Goal: Information Seeking & Learning: Learn about a topic

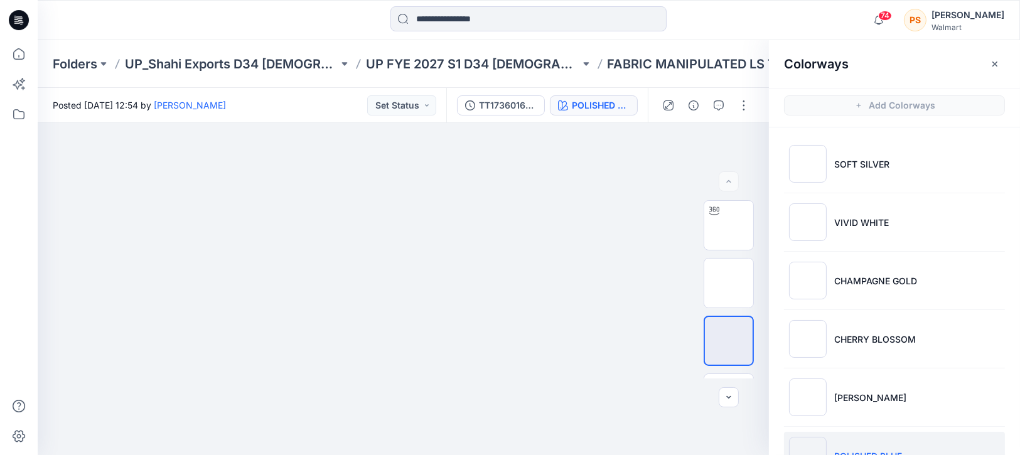
scroll to position [159, 0]
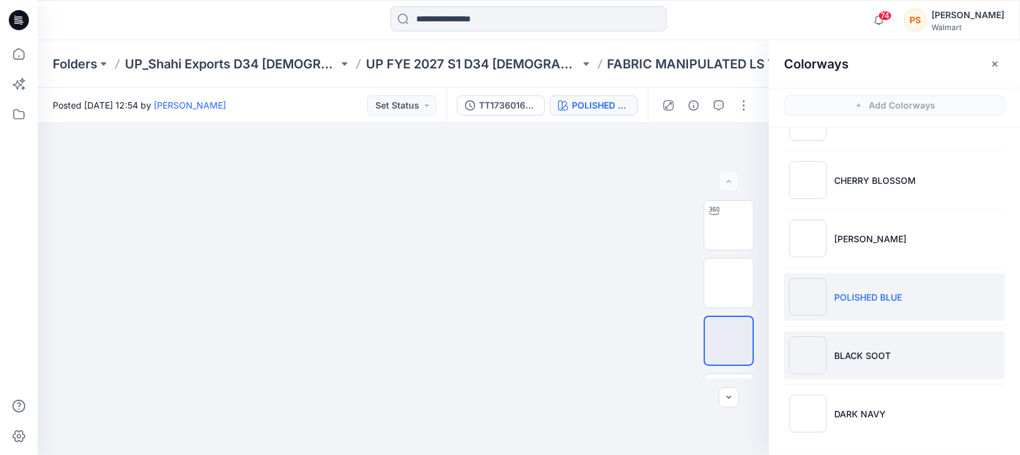
click at [860, 333] on li "BLACK SOOT" at bounding box center [894, 355] width 221 height 48
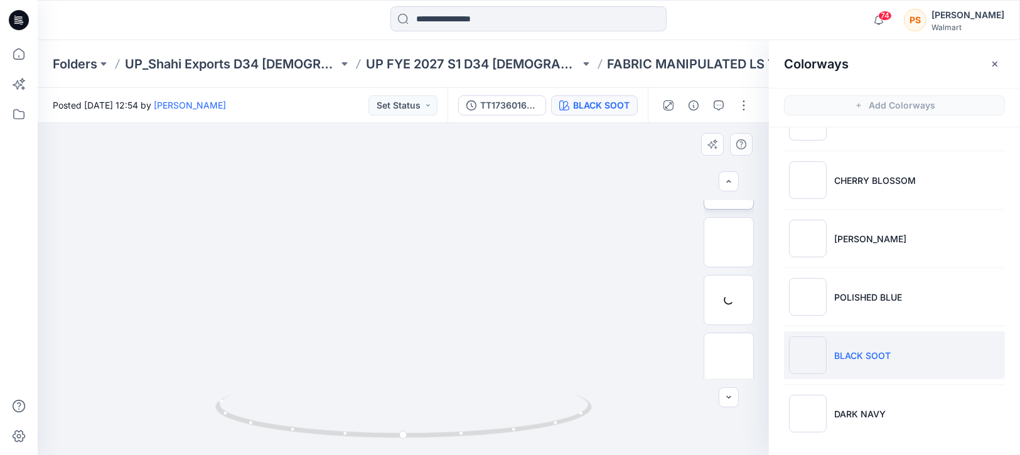
scroll to position [100, 0]
click at [730, 290] on img at bounding box center [728, 298] width 49 height 49
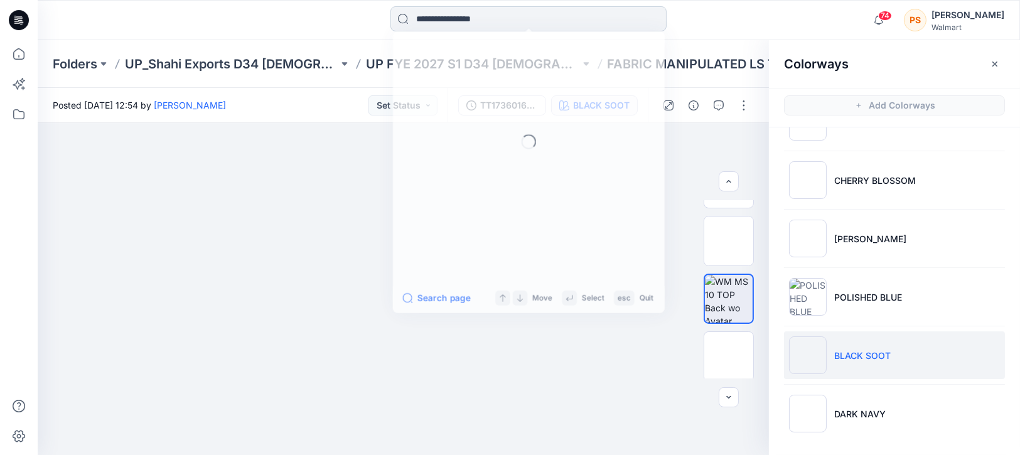
click at [444, 14] on input at bounding box center [528, 18] width 276 height 25
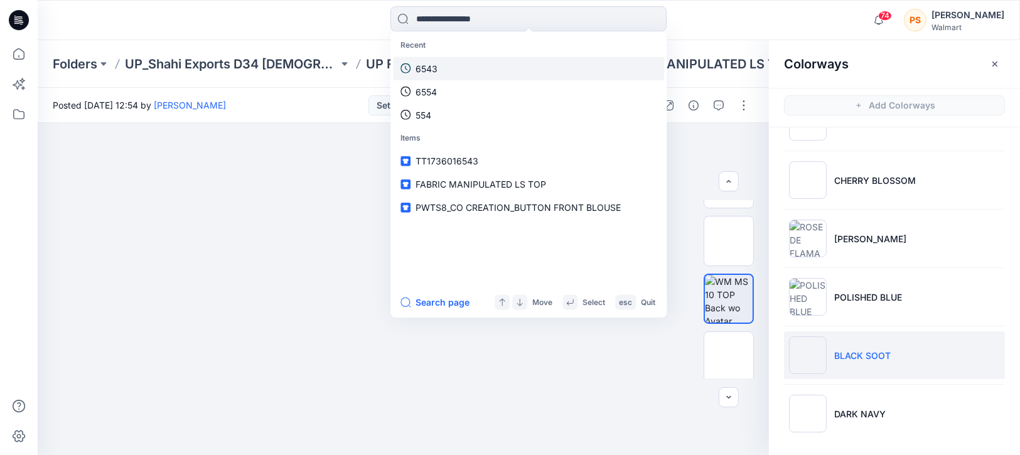
click at [421, 71] on p "6543" at bounding box center [426, 67] width 22 height 13
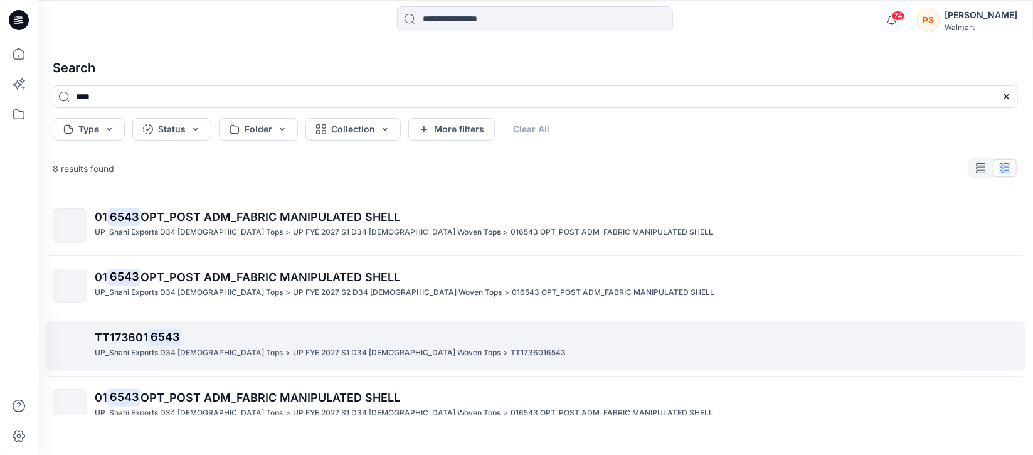
click at [150, 348] on p "UP_Shahi Exports D34 [DEMOGRAPHIC_DATA] Tops" at bounding box center [189, 352] width 188 height 13
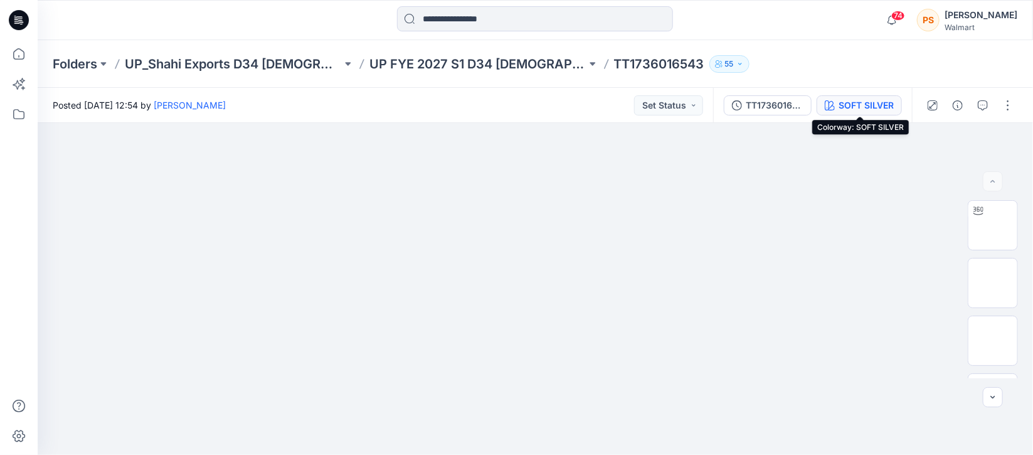
click at [841, 104] on div "SOFT SILVER" at bounding box center [866, 106] width 55 height 14
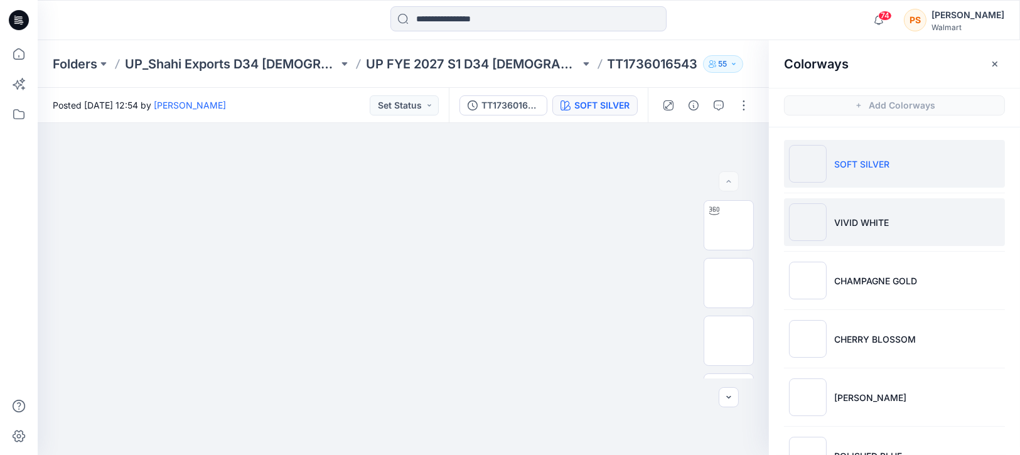
click at [904, 212] on li "VIVID WHITE" at bounding box center [894, 222] width 221 height 48
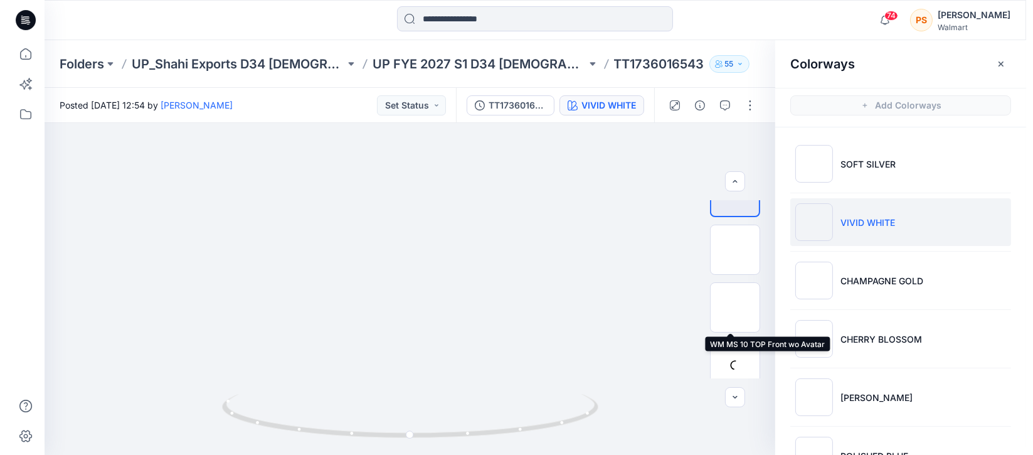
scroll to position [35, 0]
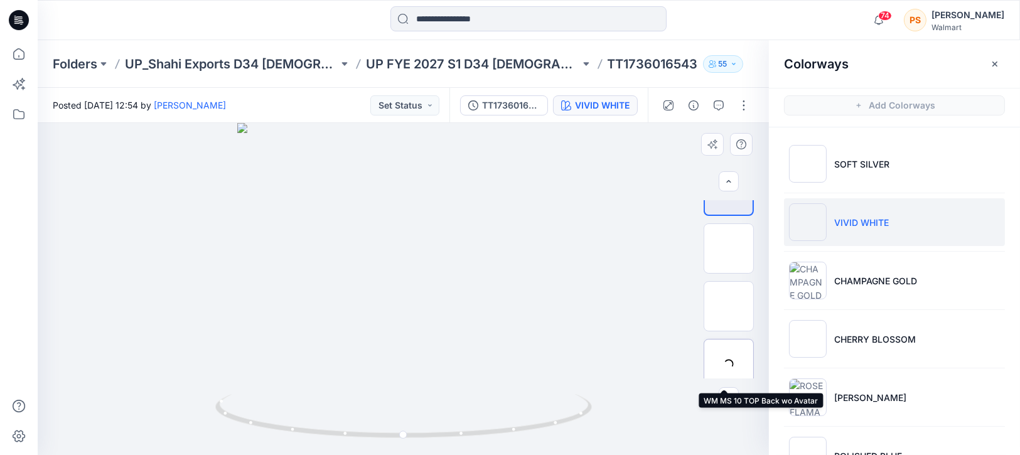
click at [724, 353] on div at bounding box center [728, 364] width 50 height 50
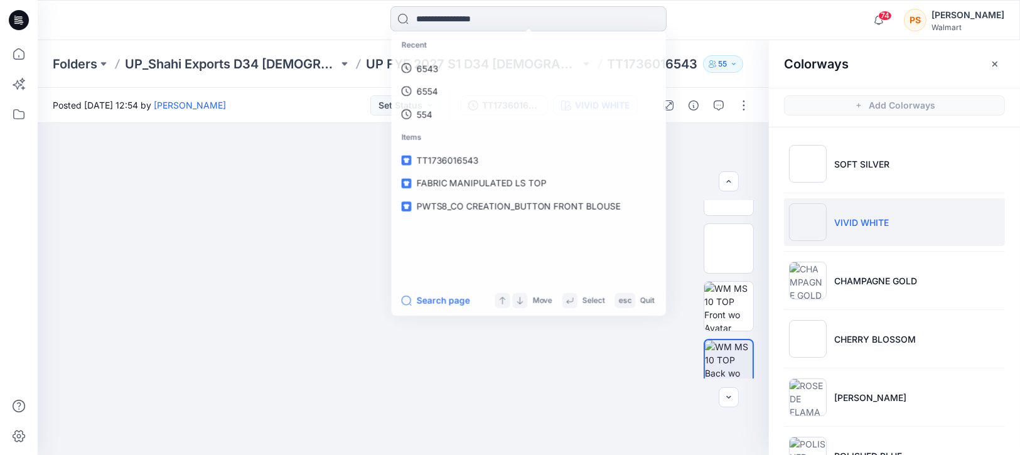
click at [452, 20] on input at bounding box center [528, 18] width 276 height 25
click at [464, 76] on link "6543" at bounding box center [528, 67] width 271 height 23
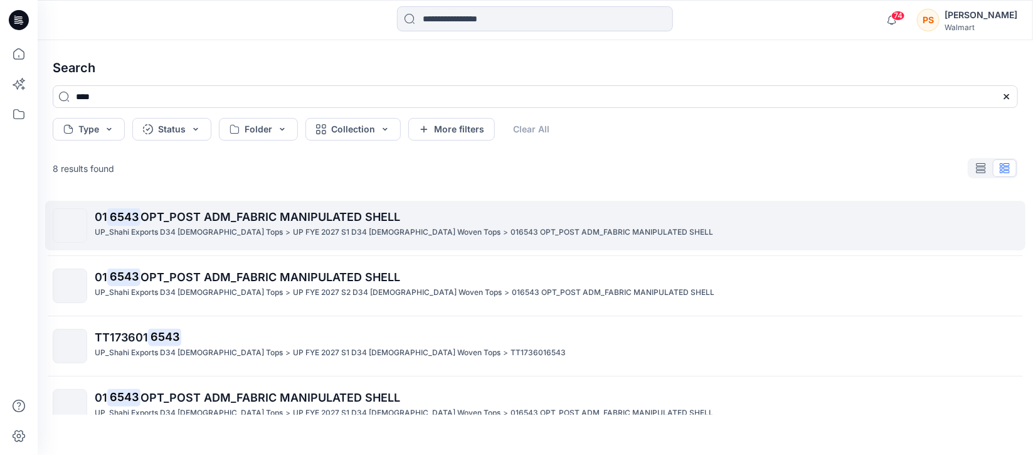
click at [230, 217] on span "OPT_POST ADM_FABRIC MANIPULATED SHELL" at bounding box center [271, 216] width 260 height 13
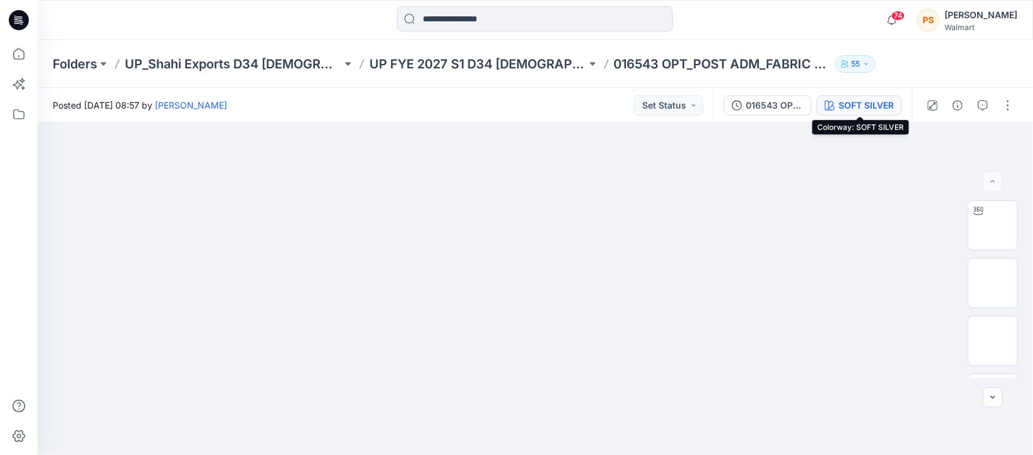
click at [848, 102] on div "SOFT SILVER" at bounding box center [866, 106] width 55 height 14
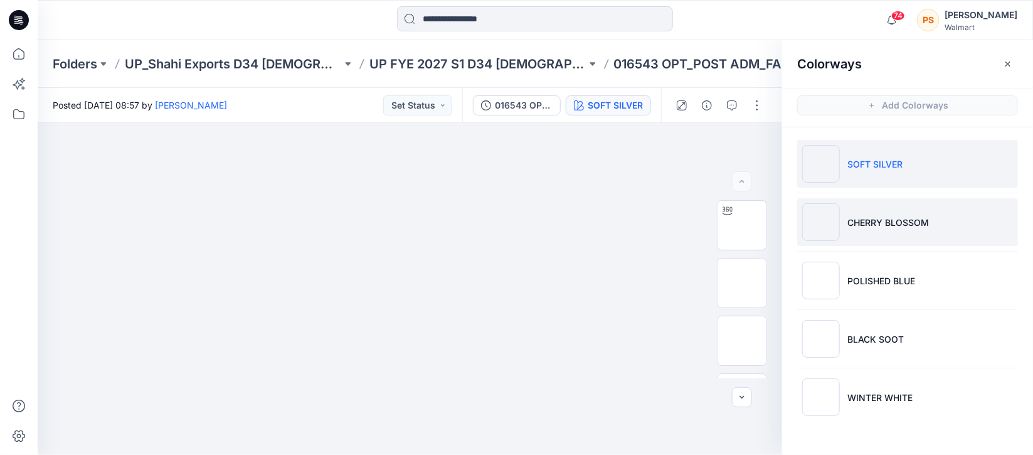
click at [902, 224] on p "CHERRY BLOSSOM" at bounding box center [889, 222] width 82 height 13
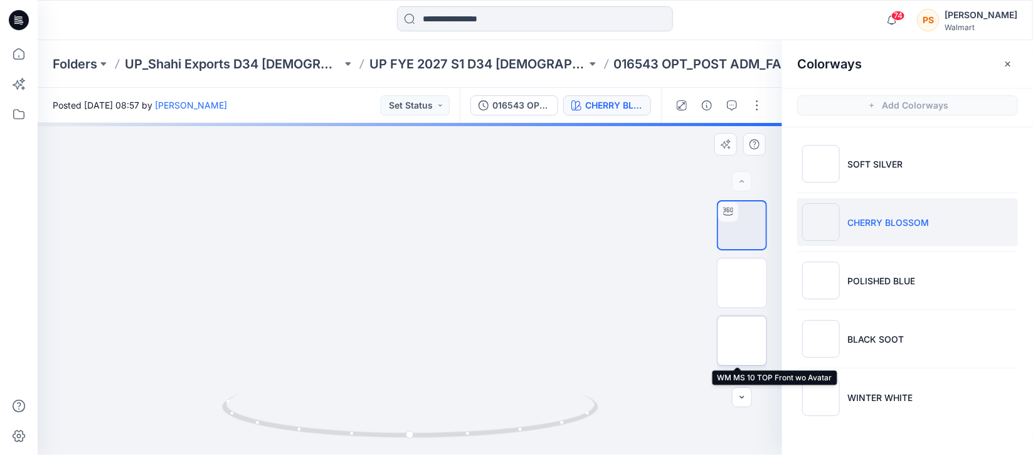
click at [742, 341] on img at bounding box center [742, 341] width 0 height 0
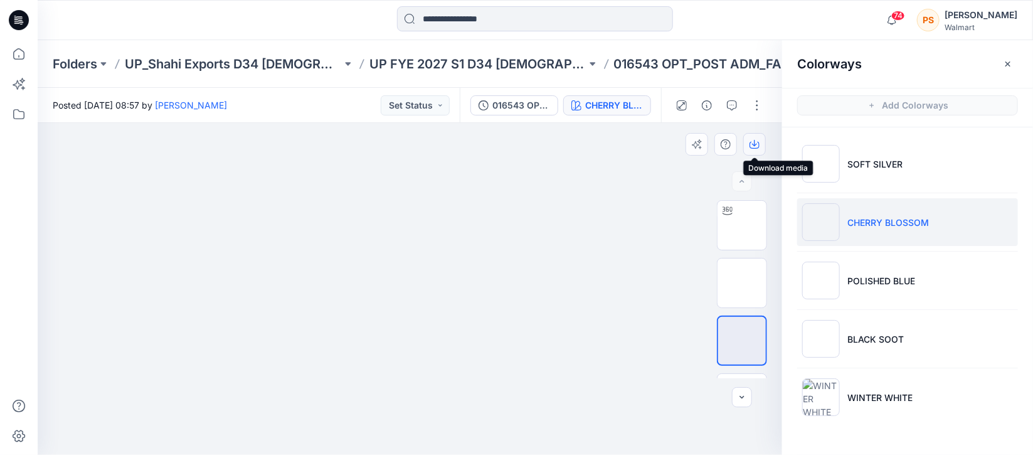
click at [755, 145] on icon "button" at bounding box center [754, 143] width 5 height 6
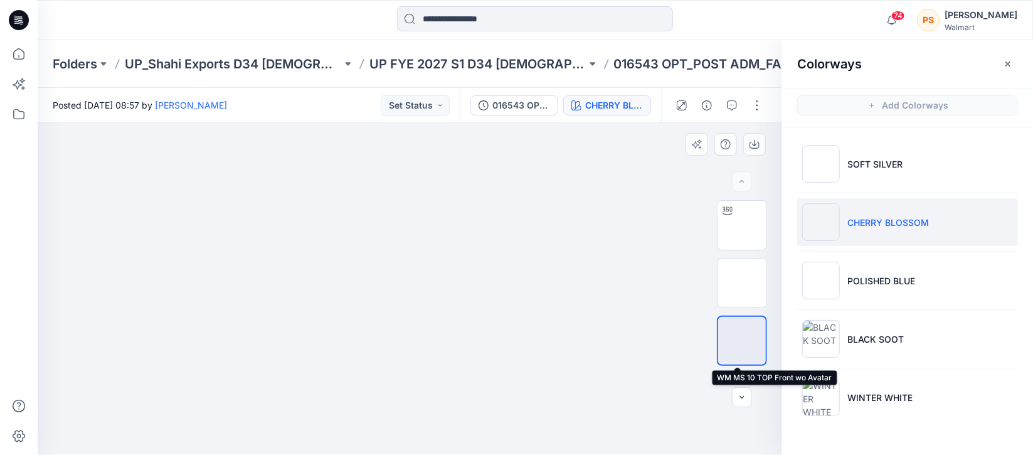
scroll to position [102, 0]
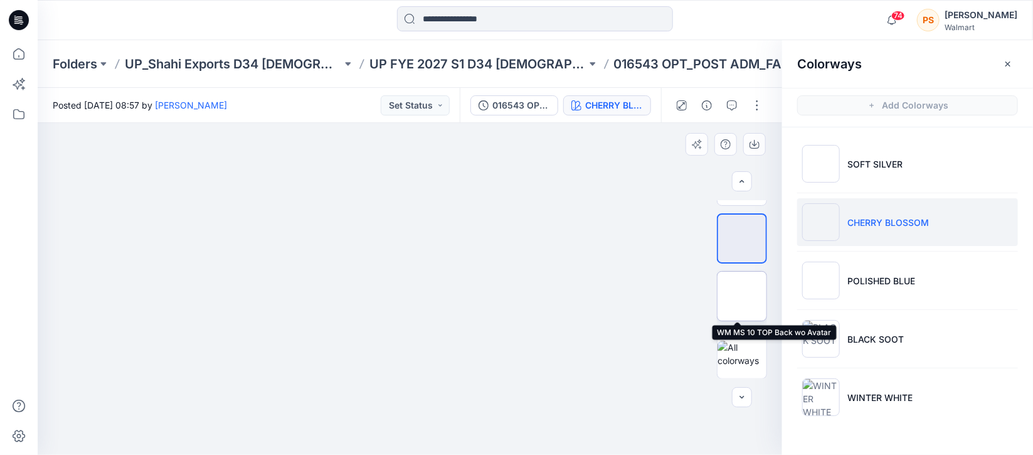
click at [742, 296] on img at bounding box center [742, 296] width 0 height 0
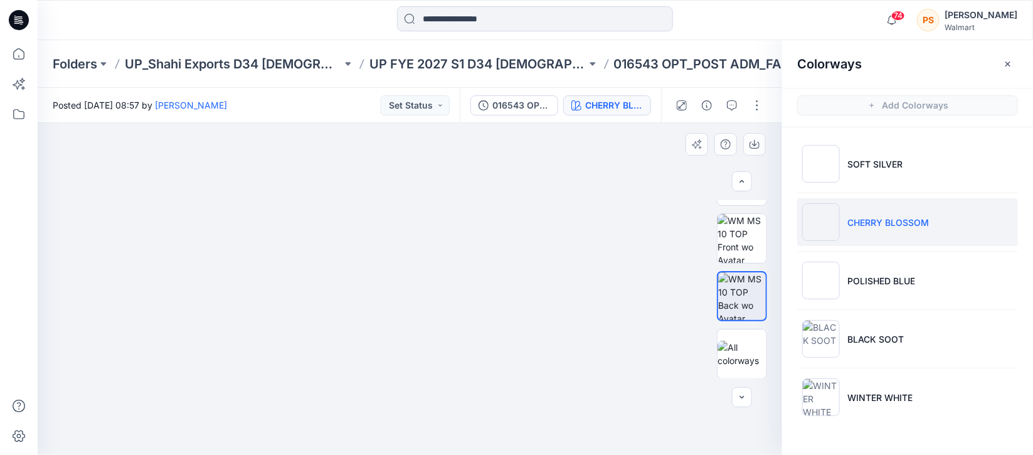
click at [585, 295] on div at bounding box center [410, 289] width 745 height 332
click at [756, 145] on icon "button" at bounding box center [754, 143] width 5 height 6
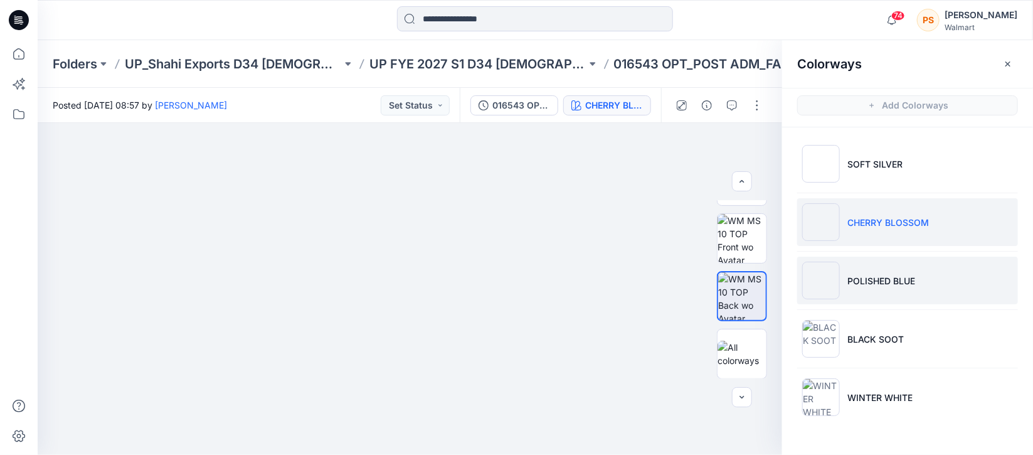
click at [873, 282] on p "POLISHED BLUE" at bounding box center [882, 280] width 68 height 13
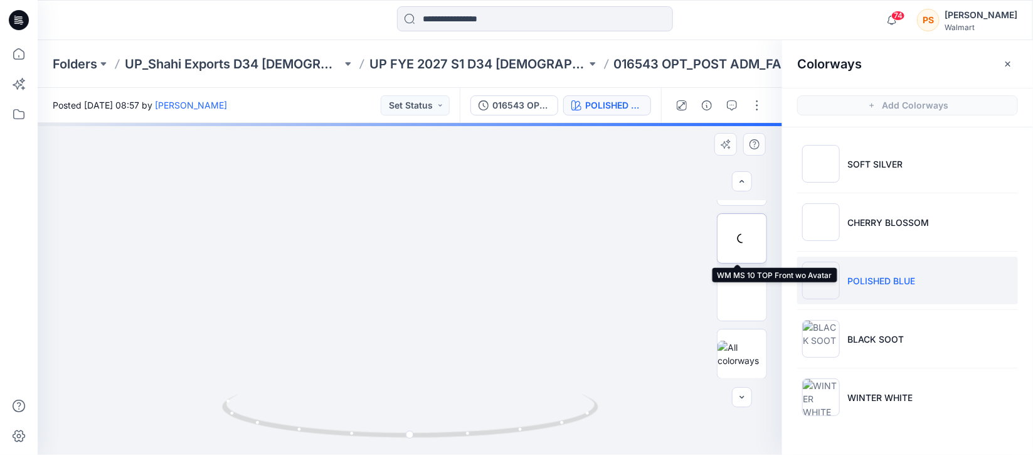
click at [738, 245] on div at bounding box center [742, 238] width 50 height 50
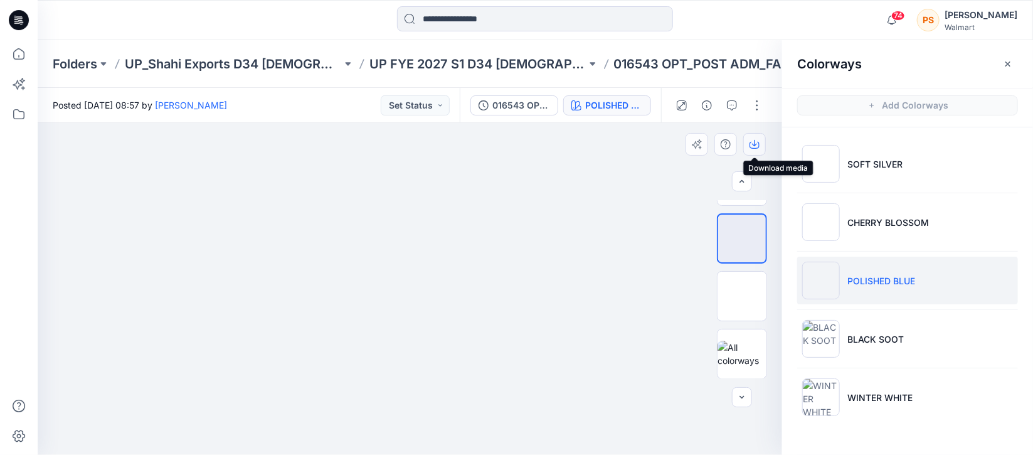
click at [755, 142] on icon "button" at bounding box center [754, 143] width 5 height 6
click at [742, 296] on img at bounding box center [742, 296] width 0 height 0
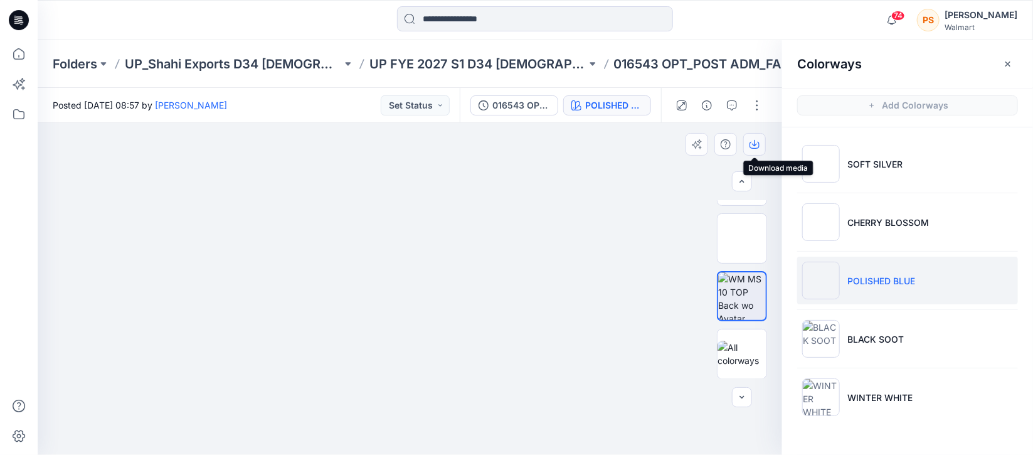
click at [757, 146] on icon "button" at bounding box center [755, 144] width 10 height 10
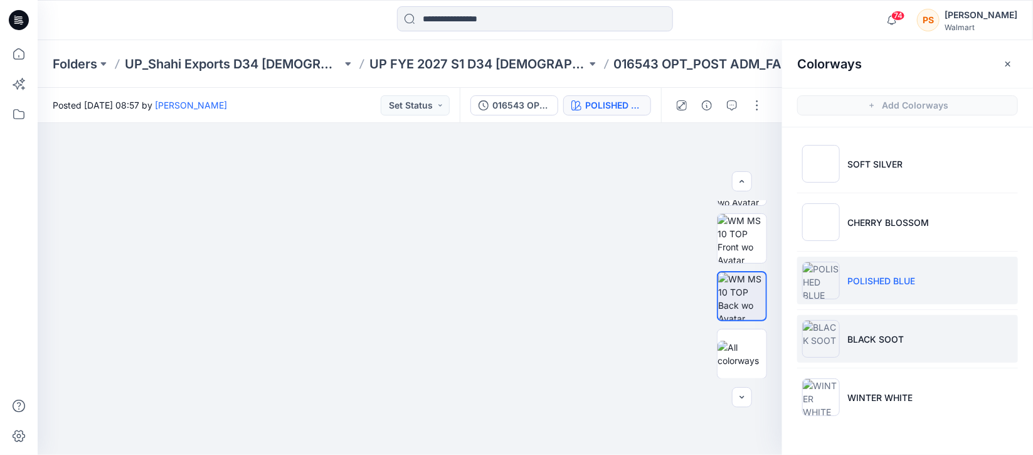
click at [888, 351] on li "BLACK SOOT" at bounding box center [907, 339] width 221 height 48
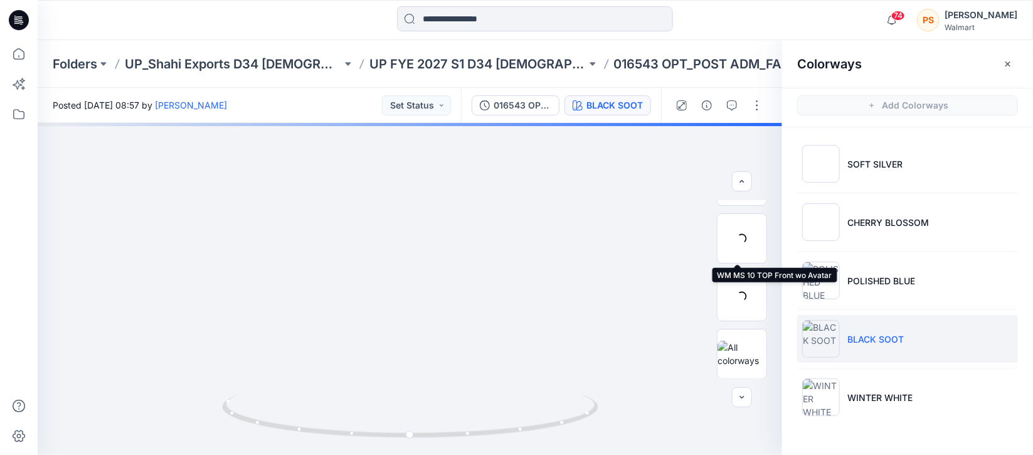
click at [733, 242] on div at bounding box center [742, 238] width 50 height 50
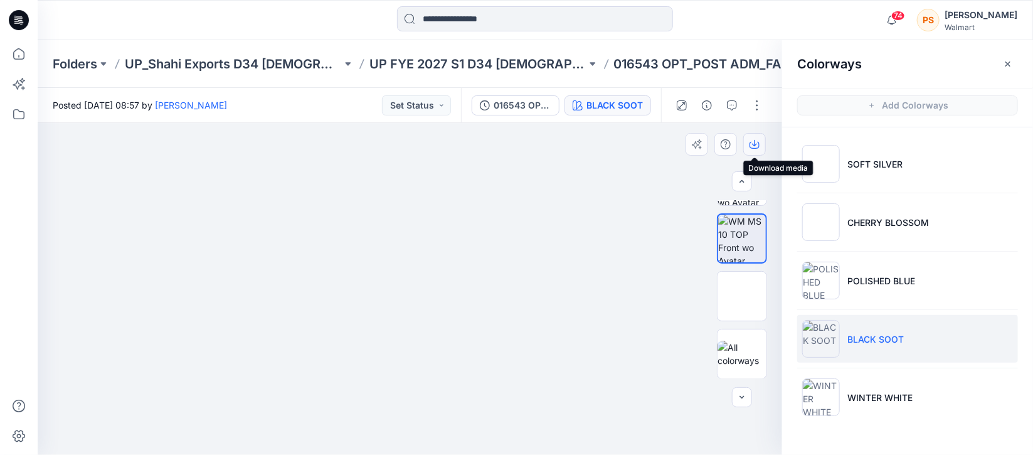
click at [755, 147] on icon "button" at bounding box center [755, 144] width 10 height 10
click at [742, 296] on img at bounding box center [742, 296] width 0 height 0
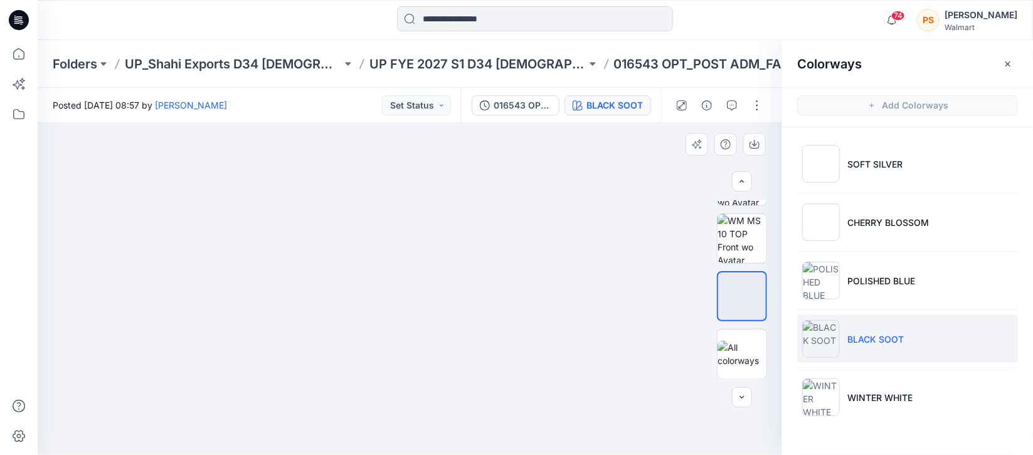
click at [602, 240] on div at bounding box center [410, 289] width 745 height 332
click at [755, 144] on icon "button" at bounding box center [755, 144] width 10 height 10
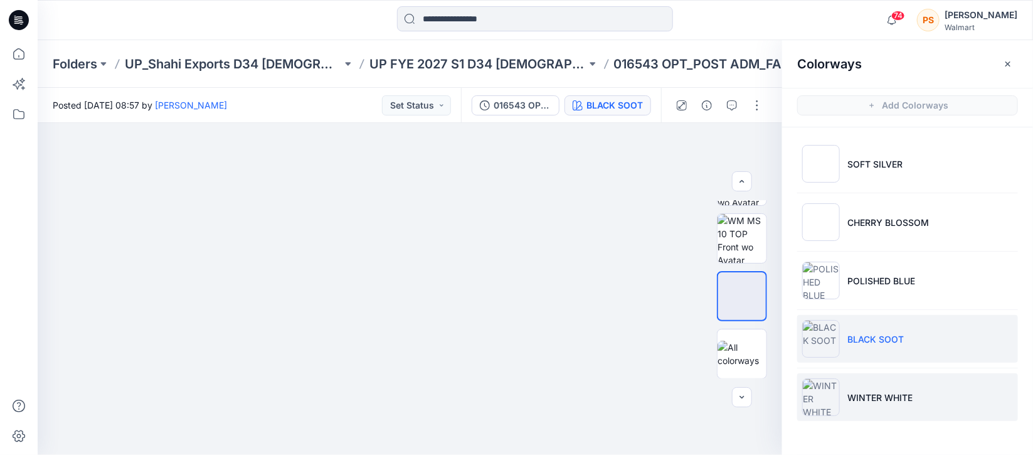
click at [865, 392] on p "WINTER WHITE" at bounding box center [880, 397] width 65 height 13
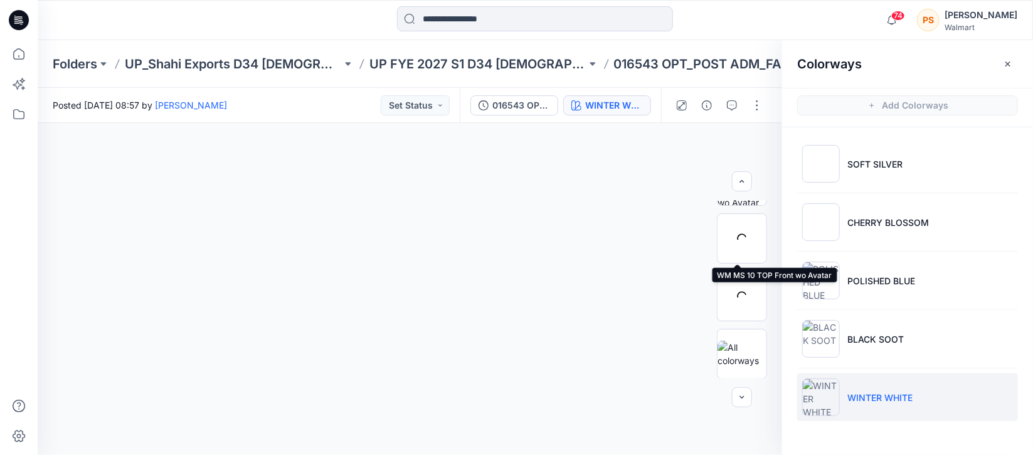
click at [734, 246] on div at bounding box center [742, 238] width 50 height 50
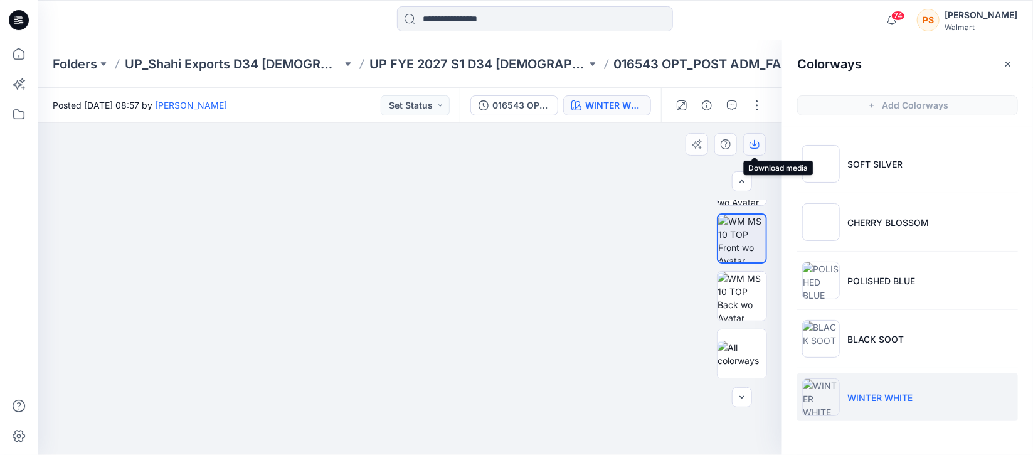
click at [756, 146] on icon "button" at bounding box center [755, 144] width 10 height 10
click at [730, 291] on img at bounding box center [742, 296] width 49 height 49
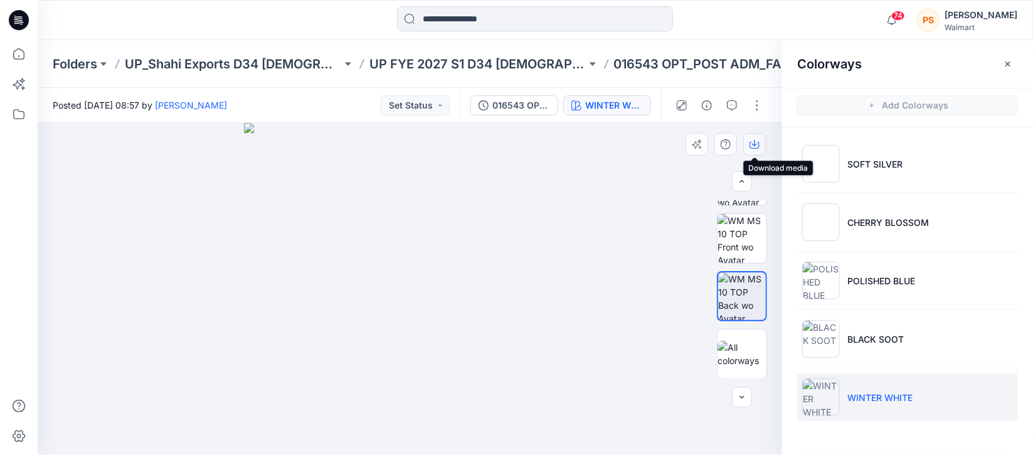
click at [755, 143] on icon "button" at bounding box center [755, 144] width 10 height 10
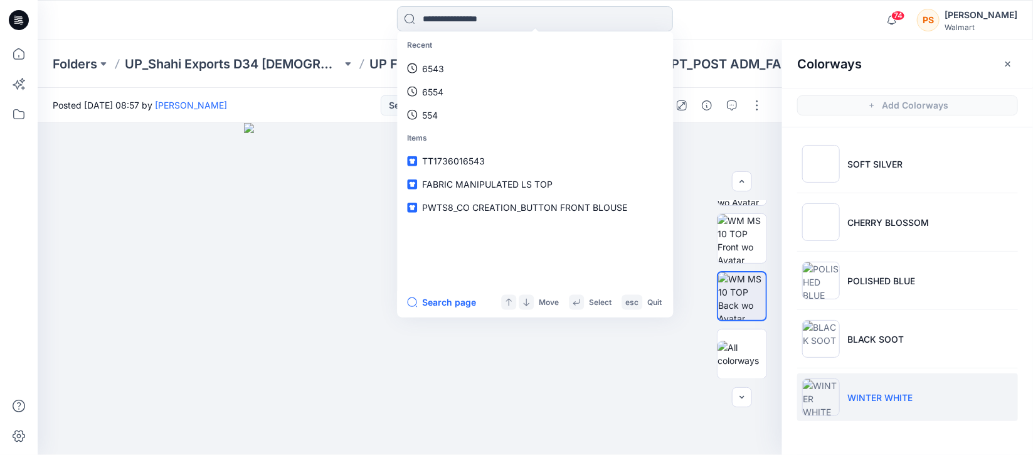
click at [484, 18] on input at bounding box center [535, 18] width 276 height 25
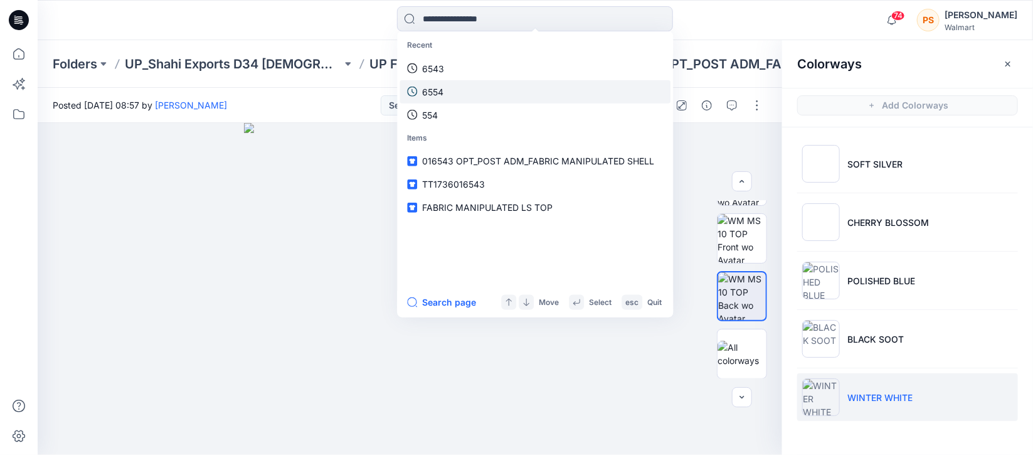
click at [444, 84] on link "6554" at bounding box center [535, 91] width 271 height 23
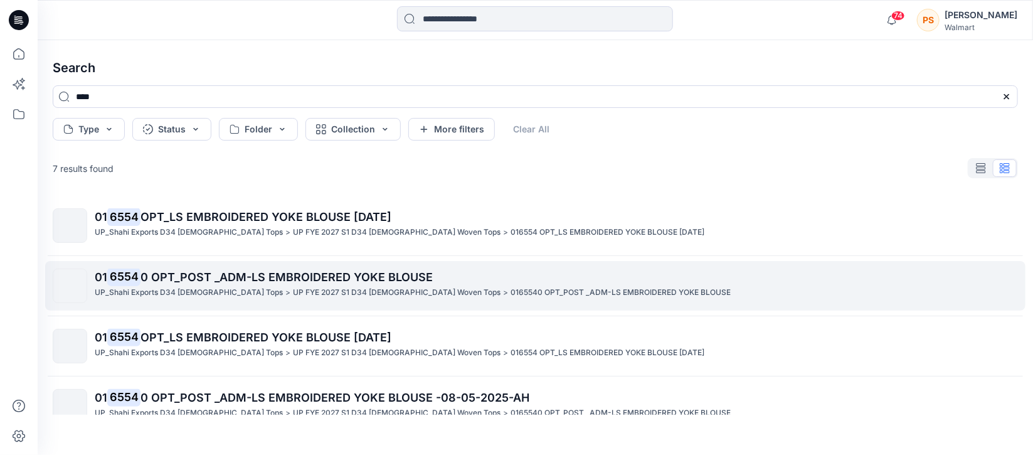
click at [188, 279] on span "0 OPT_POST _ADM-LS EMBROIDERED YOKE BLOUSE" at bounding box center [287, 276] width 292 height 13
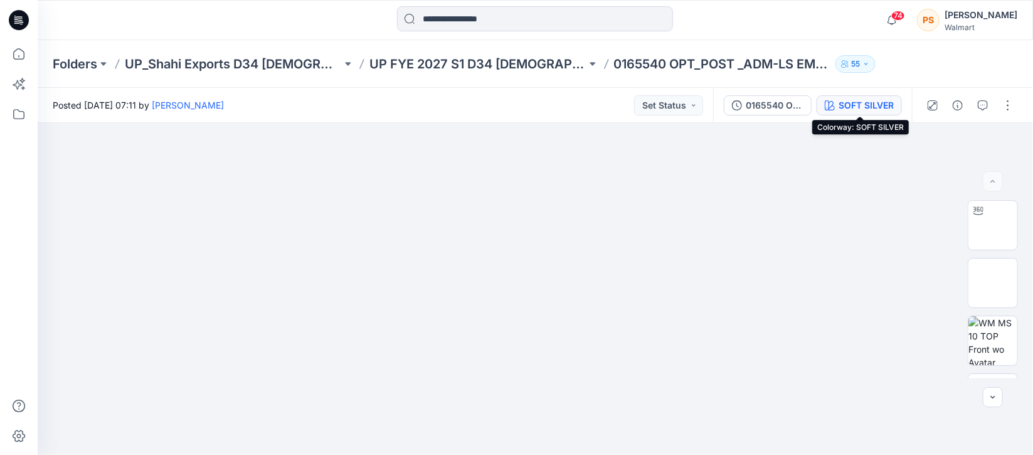
click at [846, 102] on div "SOFT SILVER" at bounding box center [866, 106] width 55 height 14
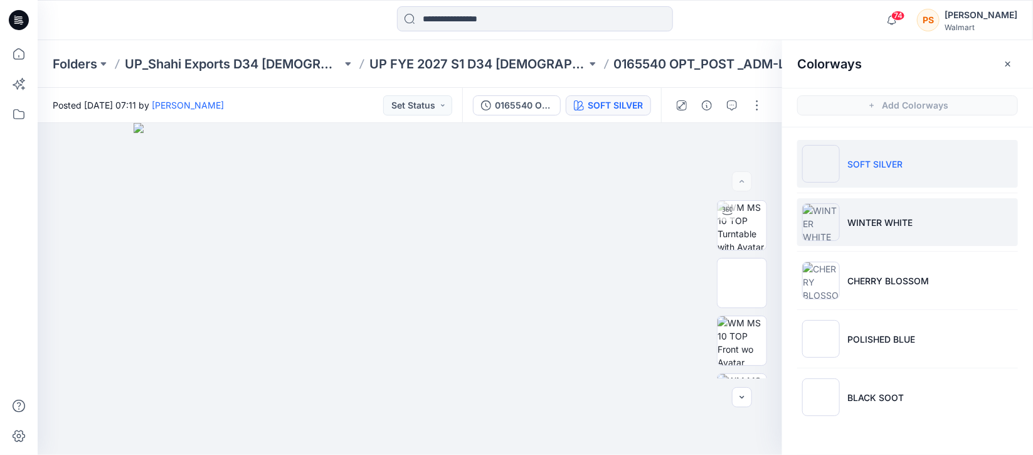
click at [875, 218] on p "WINTER WHITE" at bounding box center [880, 222] width 65 height 13
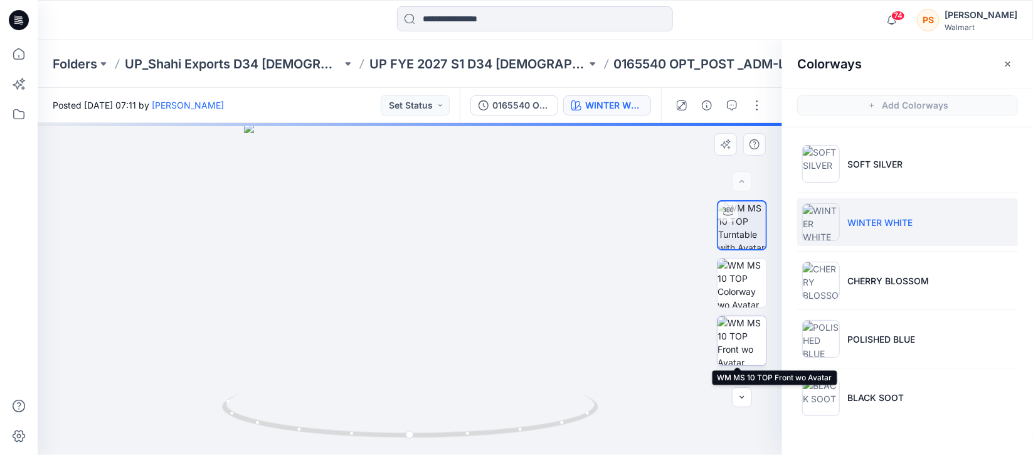
click at [735, 326] on img at bounding box center [742, 340] width 49 height 49
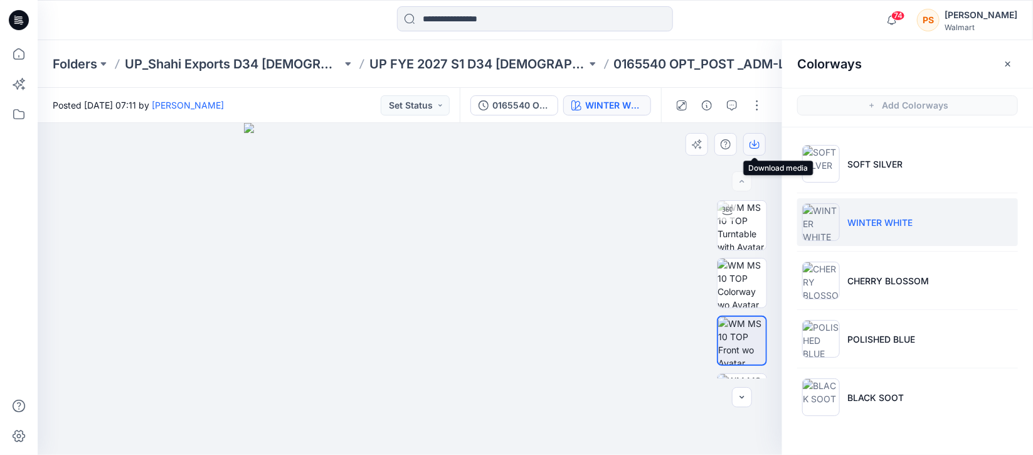
click at [755, 147] on icon "button" at bounding box center [755, 144] width 10 height 10
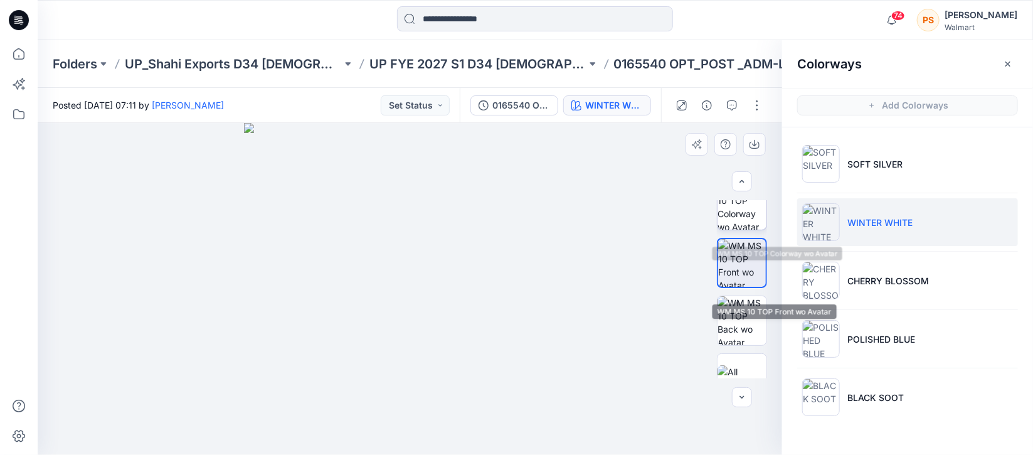
scroll to position [78, 0]
click at [613, 294] on div at bounding box center [410, 289] width 745 height 332
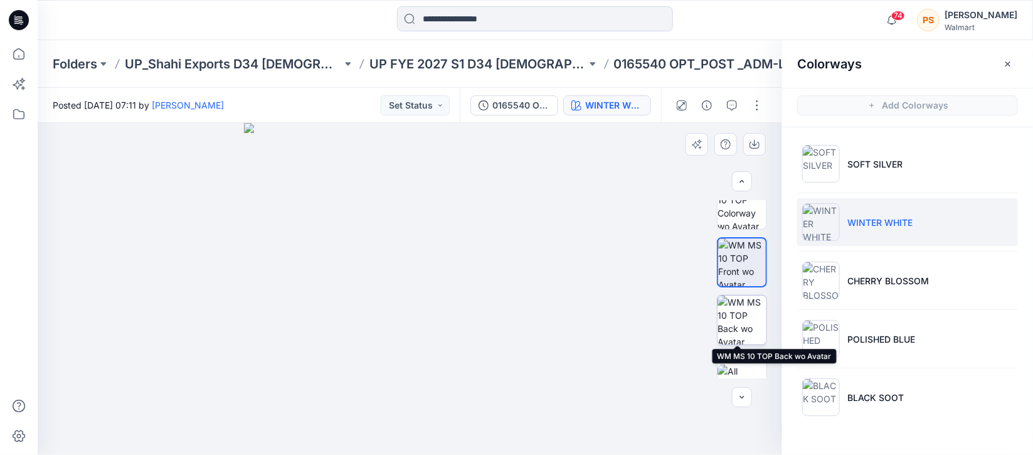
click at [725, 329] on img at bounding box center [742, 320] width 49 height 49
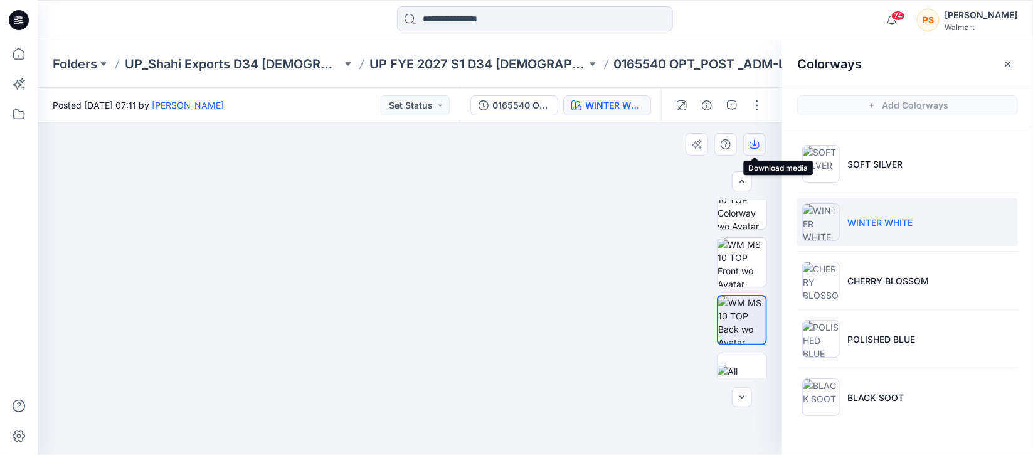
click at [754, 149] on icon "button" at bounding box center [755, 144] width 10 height 10
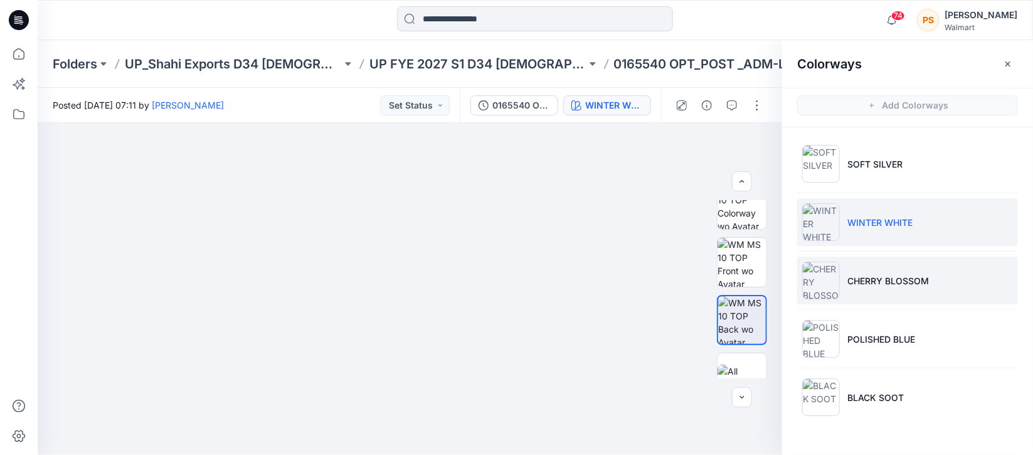
click at [893, 282] on p "CHERRY BLOSSOM" at bounding box center [889, 280] width 82 height 13
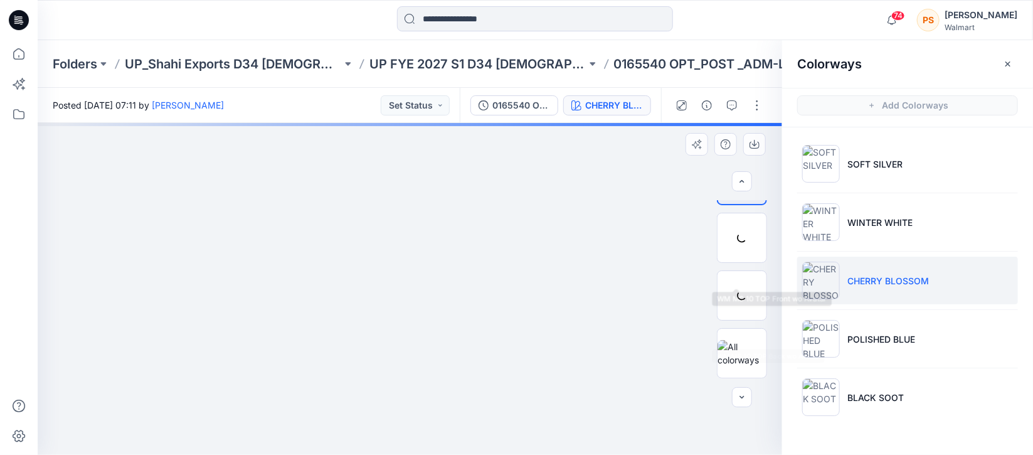
scroll to position [21, 0]
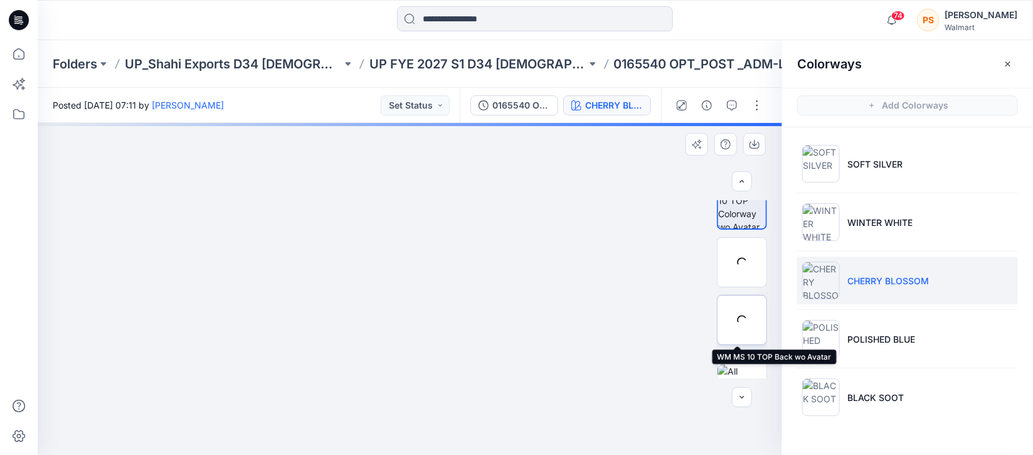
click at [733, 317] on div at bounding box center [742, 320] width 50 height 50
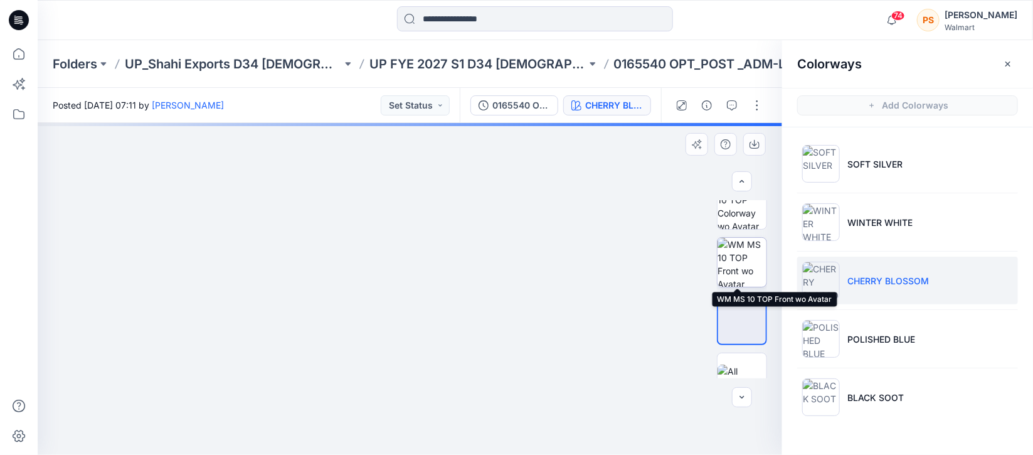
click at [751, 255] on img at bounding box center [742, 262] width 49 height 49
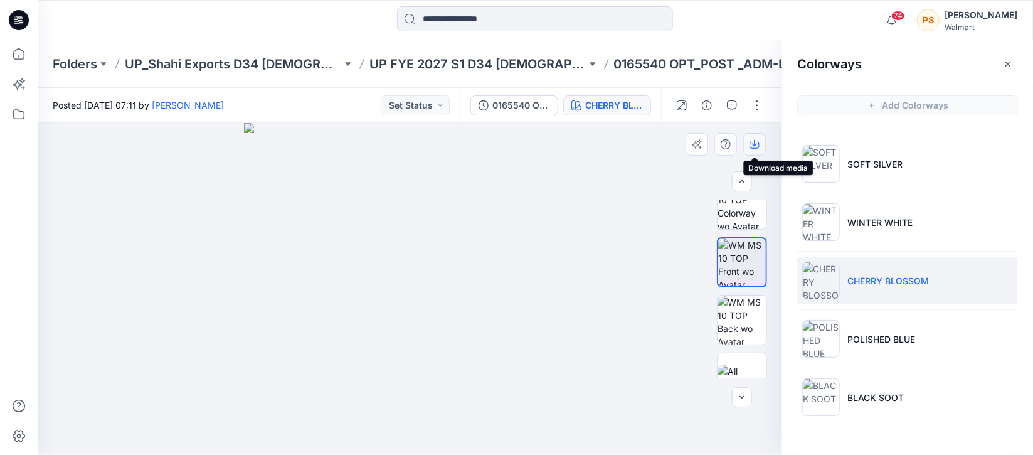
click at [754, 146] on icon "button" at bounding box center [755, 144] width 10 height 10
click at [730, 309] on img at bounding box center [742, 320] width 49 height 49
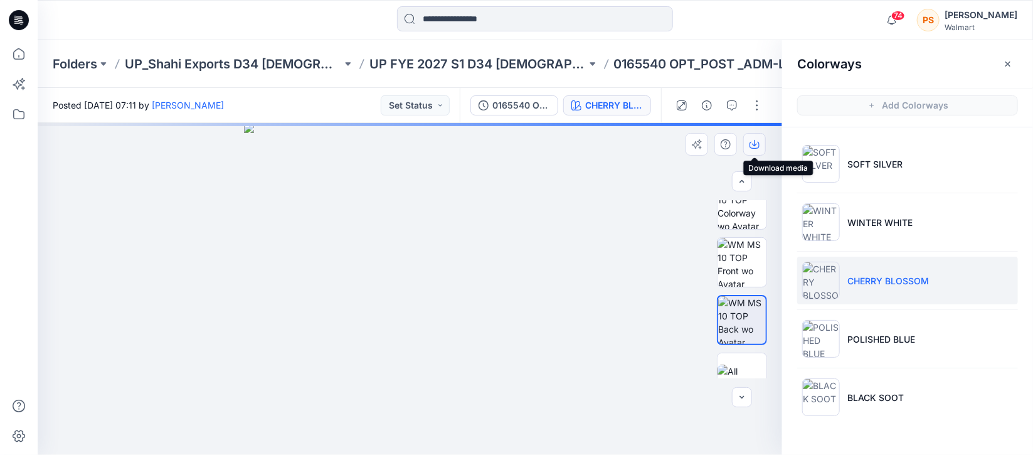
click at [754, 142] on icon "button" at bounding box center [755, 144] width 10 height 10
click at [755, 142] on icon "button" at bounding box center [755, 144] width 10 height 10
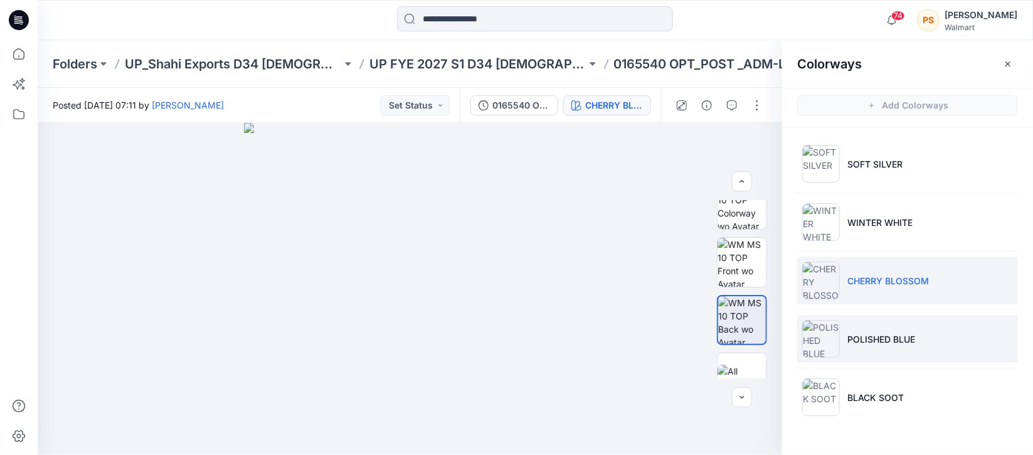
click at [987, 342] on li "POLISHED BLUE" at bounding box center [907, 339] width 221 height 48
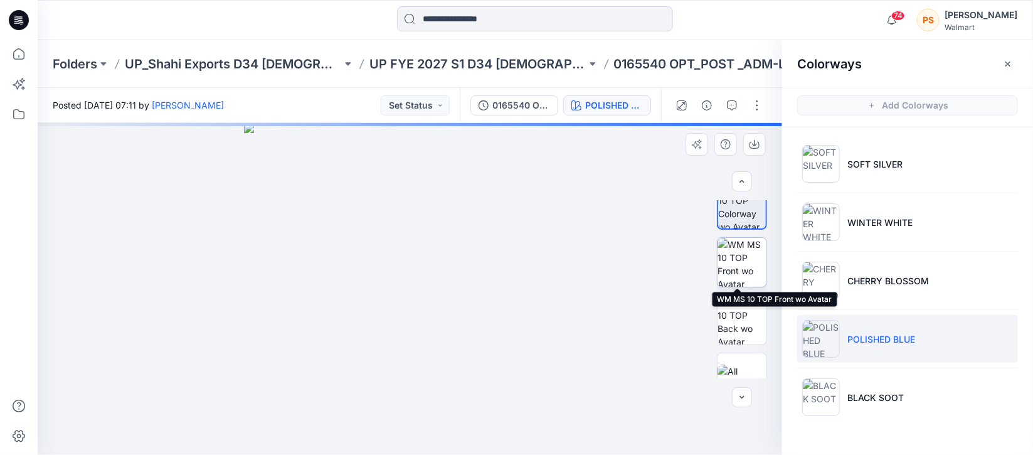
click at [731, 251] on img at bounding box center [742, 262] width 49 height 49
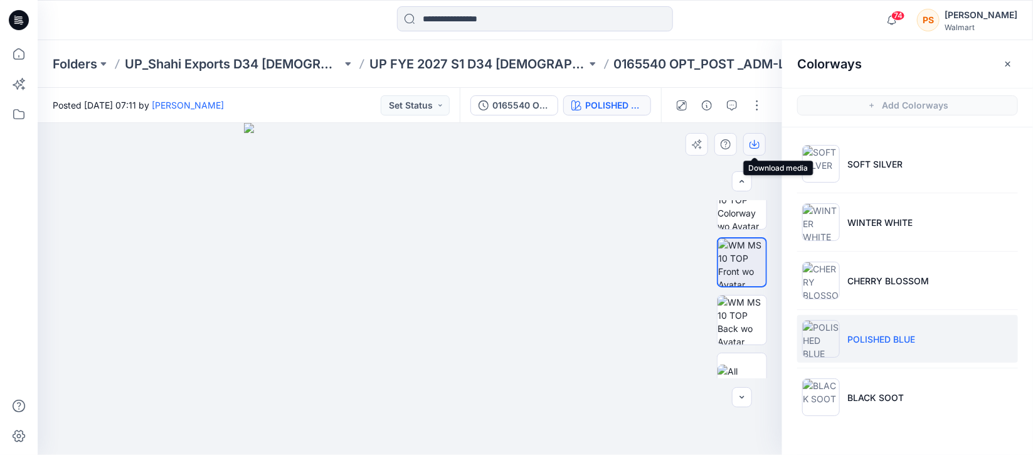
click at [752, 144] on icon "button" at bounding box center [755, 144] width 10 height 10
click at [723, 319] on img at bounding box center [742, 320] width 49 height 49
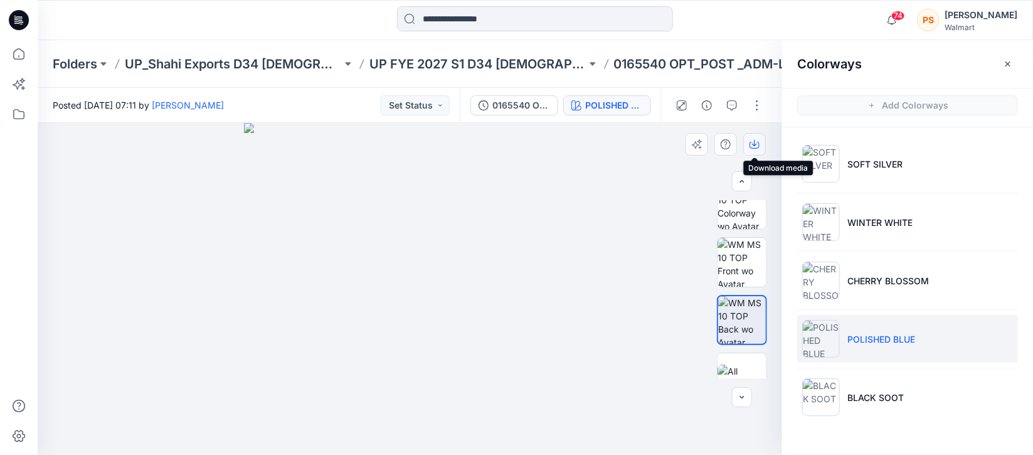
click at [753, 142] on icon "button" at bounding box center [755, 144] width 10 height 10
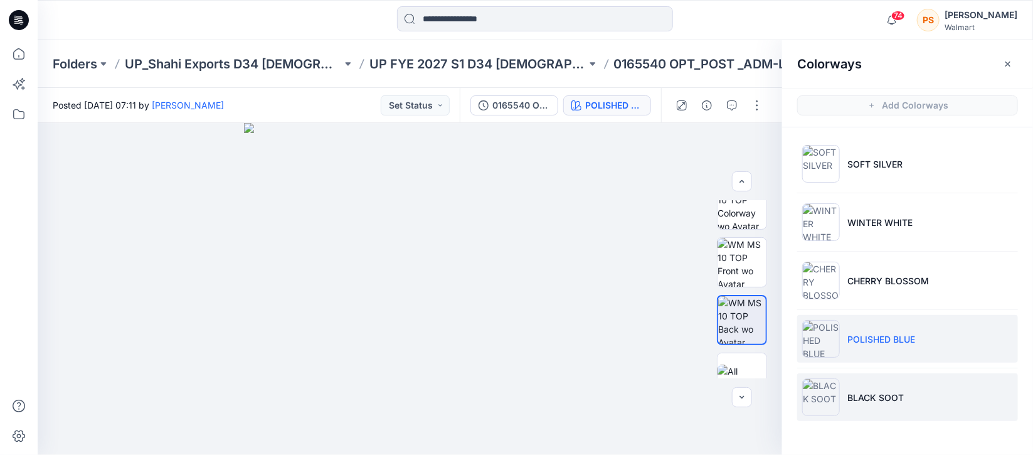
click at [932, 392] on li "BLACK SOOT" at bounding box center [907, 397] width 221 height 48
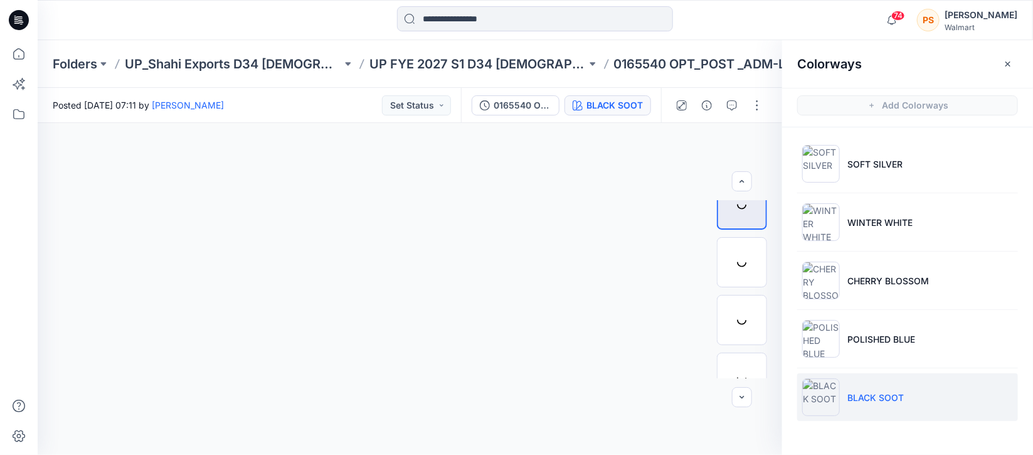
scroll to position [78, 0]
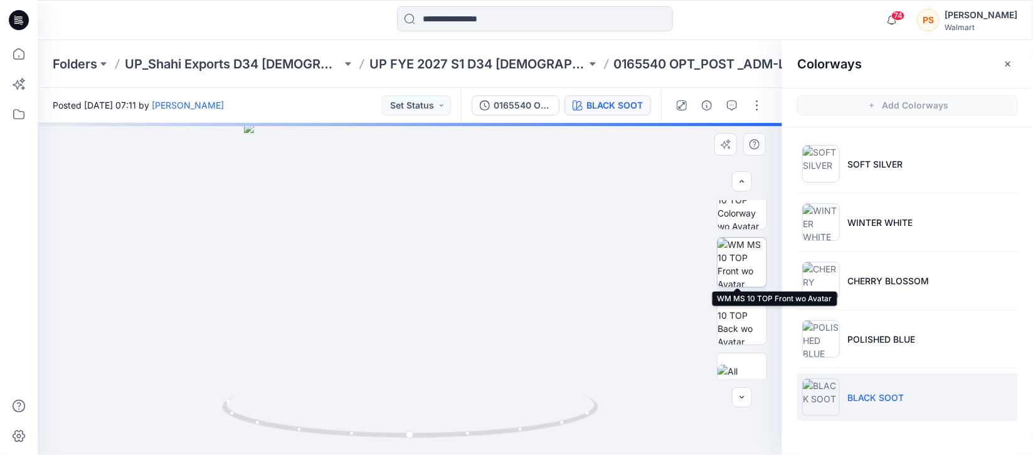
click at [749, 246] on img at bounding box center [742, 262] width 49 height 49
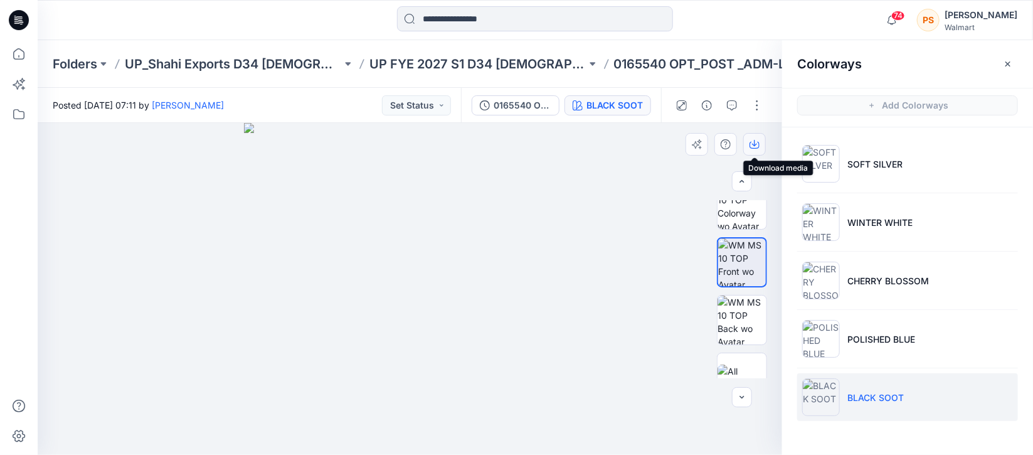
click at [754, 146] on icon "button" at bounding box center [755, 144] width 10 height 10
click at [744, 319] on img at bounding box center [742, 320] width 49 height 49
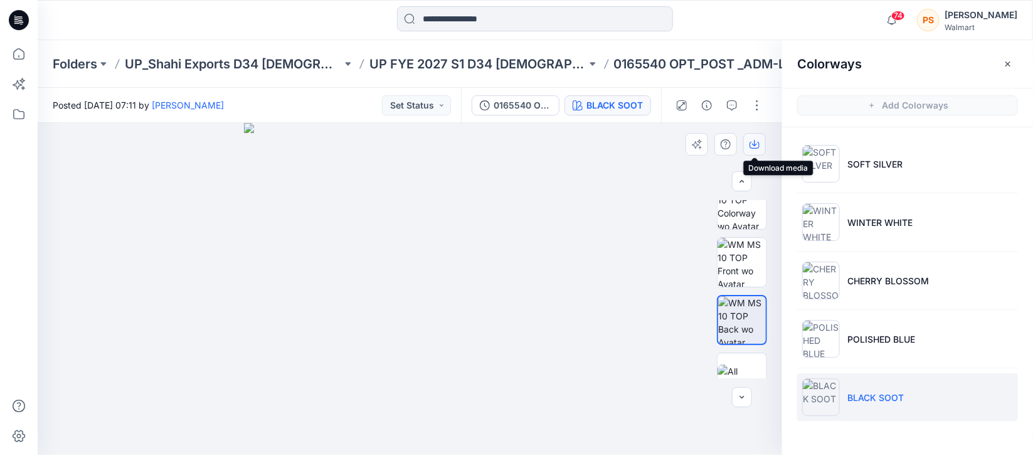
click at [757, 144] on icon "button" at bounding box center [755, 144] width 10 height 10
